Goal: Communication & Community: Answer question/provide support

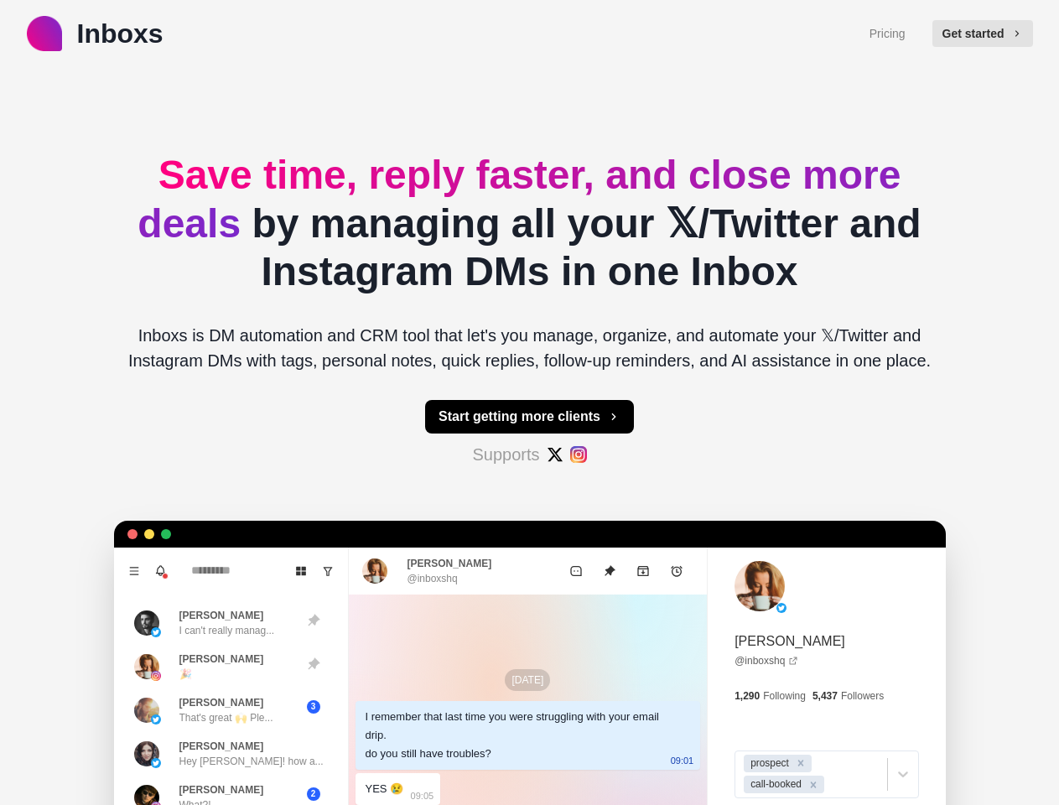
click at [990, 34] on button "Get started" at bounding box center [982, 33] width 101 height 27
click at [529, 417] on button "Start getting more clients" at bounding box center [529, 417] width 209 height 34
click at [129, 571] on icon "Menu" at bounding box center [133, 571] width 9 height 8
click at [157, 571] on icon "Notifications" at bounding box center [161, 570] width 8 height 8
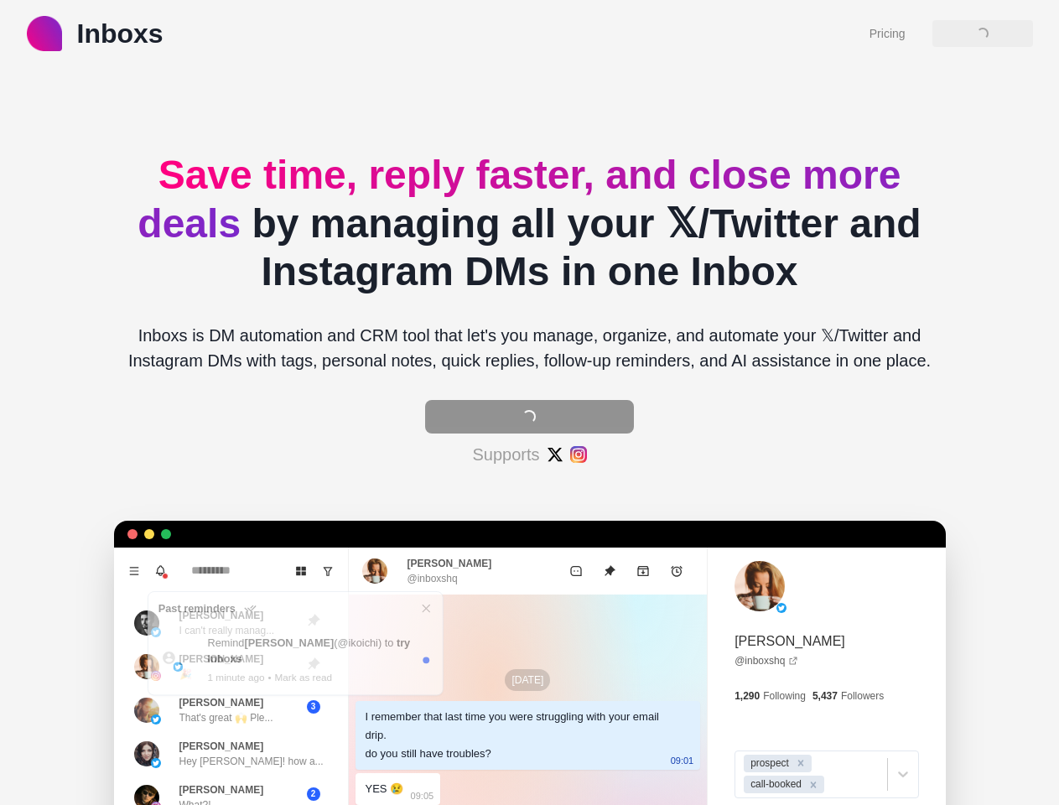
click at [295, 571] on icon "Board View" at bounding box center [301, 571] width 12 height 12
click at [322, 571] on icon "Show unread conversations" at bounding box center [328, 571] width 12 height 12
click at [214, 623] on header "Past reminders" at bounding box center [295, 608] width 294 height 33
click at [214, 670] on p "1 minute ago" at bounding box center [235, 677] width 57 height 15
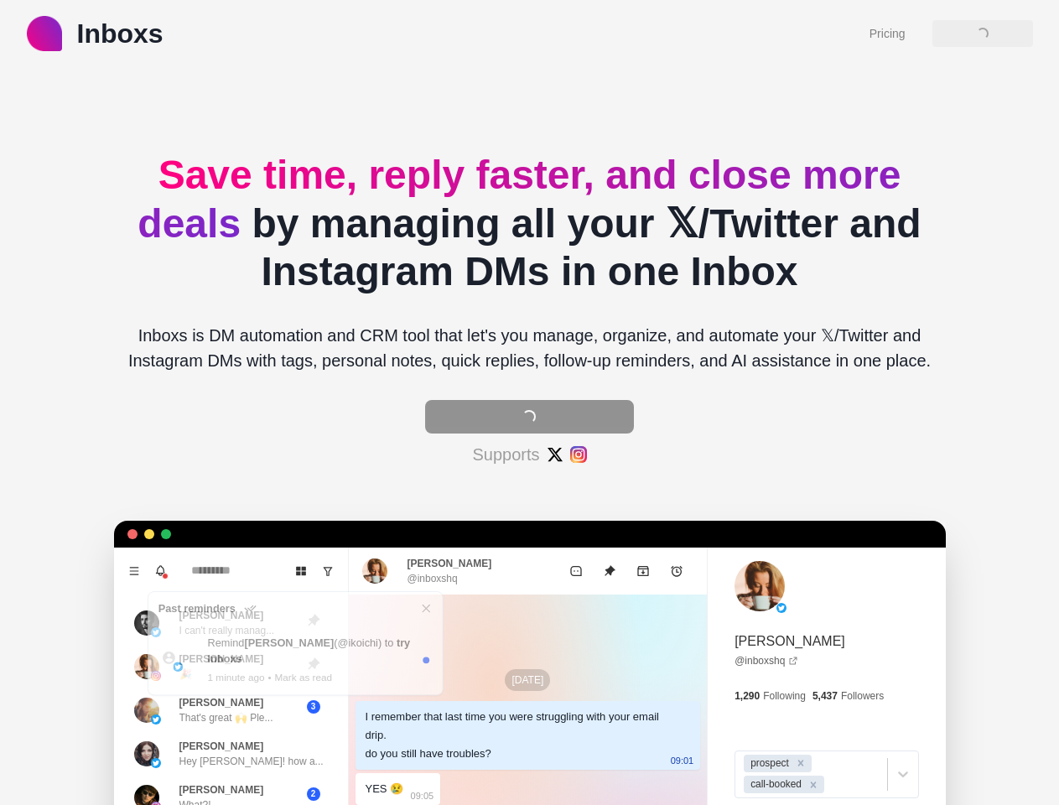
type textarea "*"
